Goal: Task Accomplishment & Management: Use online tool/utility

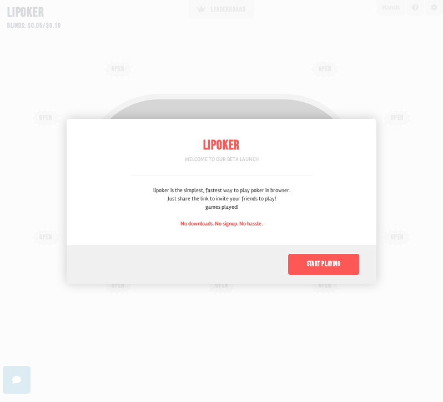
click at [316, 260] on button "Start playing" at bounding box center [324, 264] width 72 height 22
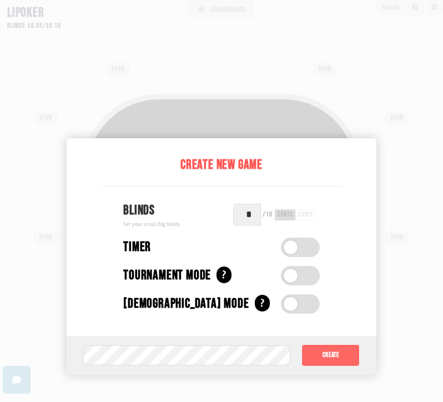
click at [328, 359] on button "Create" at bounding box center [331, 355] width 58 height 22
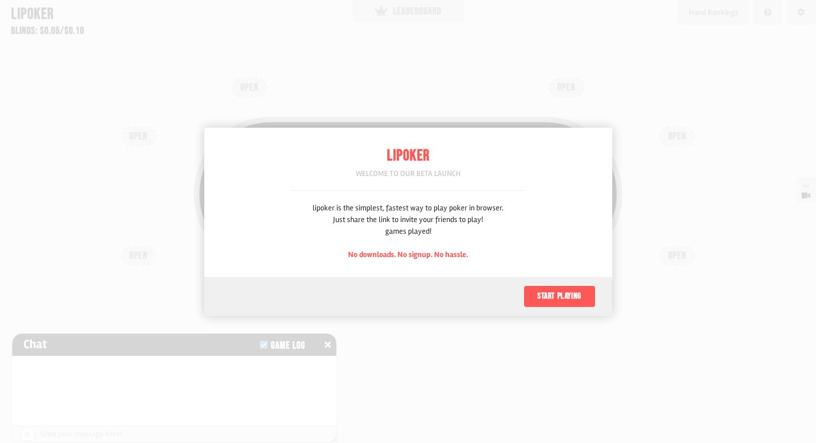
scroll to position [56, 0]
click at [580, 295] on button "Start playing" at bounding box center [560, 296] width 72 height 22
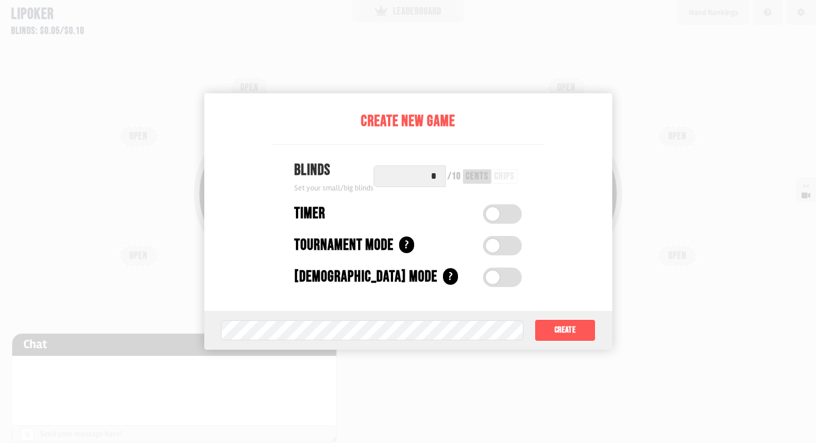
click at [496, 209] on span at bounding box center [493, 214] width 14 height 14
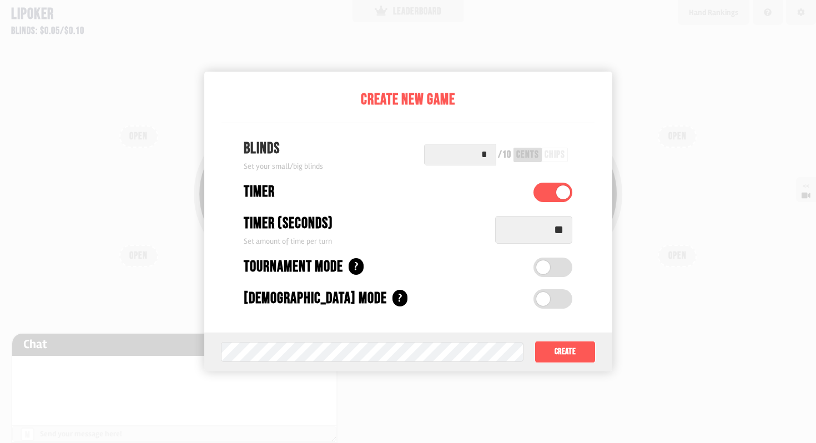
click at [556, 192] on label at bounding box center [553, 192] width 39 height 19
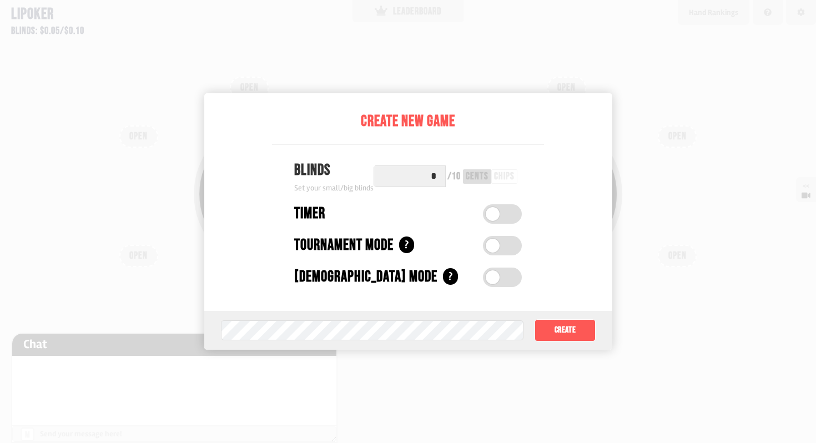
click at [494, 248] on span at bounding box center [493, 246] width 14 height 14
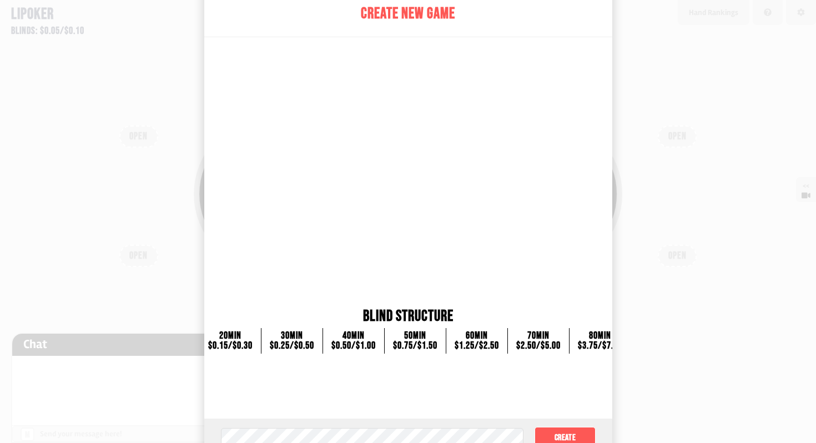
scroll to position [111, 0]
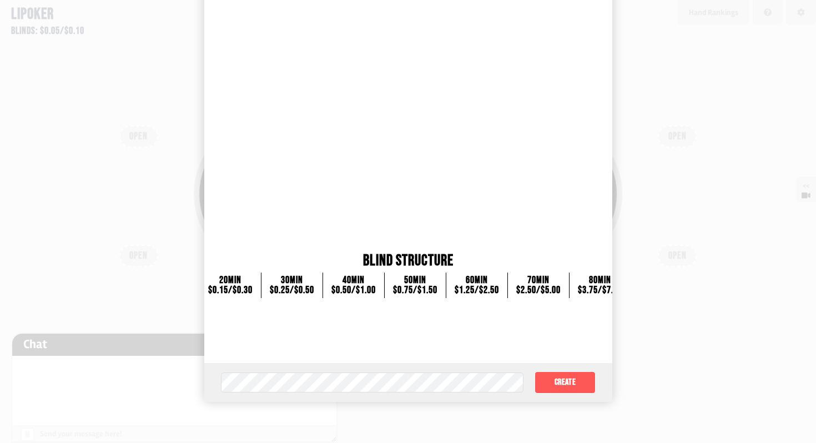
click at [225, 288] on div "$0.15 / $0.30" at bounding box center [230, 290] width 44 height 10
click at [564, 383] on button "Create" at bounding box center [565, 382] width 61 height 22
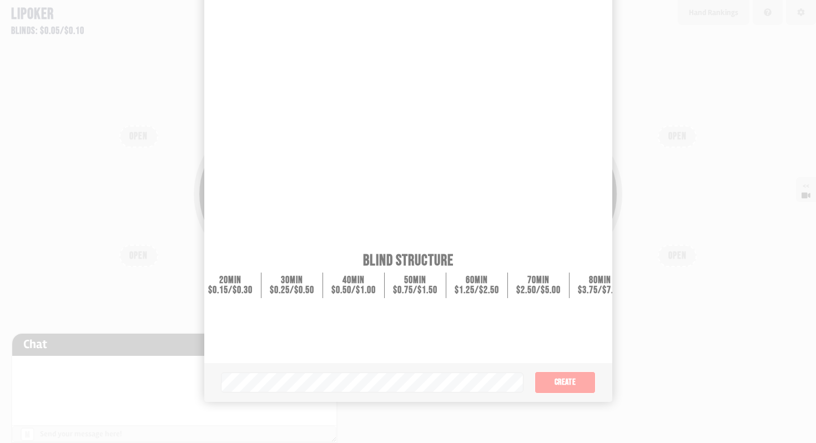
click at [530, 315] on div "Pot: $0.00 COPY GAME LINK" at bounding box center [408, 217] width 613 height 222
click at [162, 42] on div "Pot: $0.00 COPY GAME LINK OPEN OPEN OPEN OPEN OPEN OPEN OPEN OPEN OPEN" at bounding box center [408, 221] width 816 height 443
